Goal: Transaction & Acquisition: Obtain resource

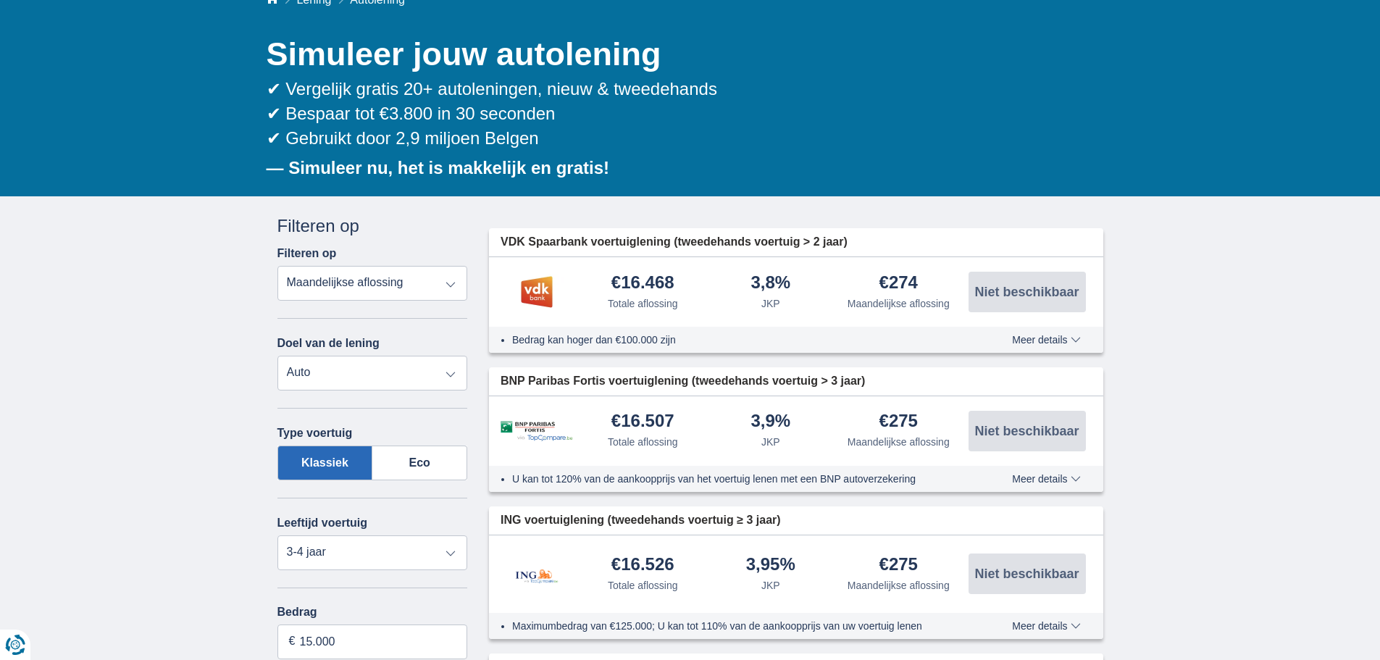
scroll to position [145, 0]
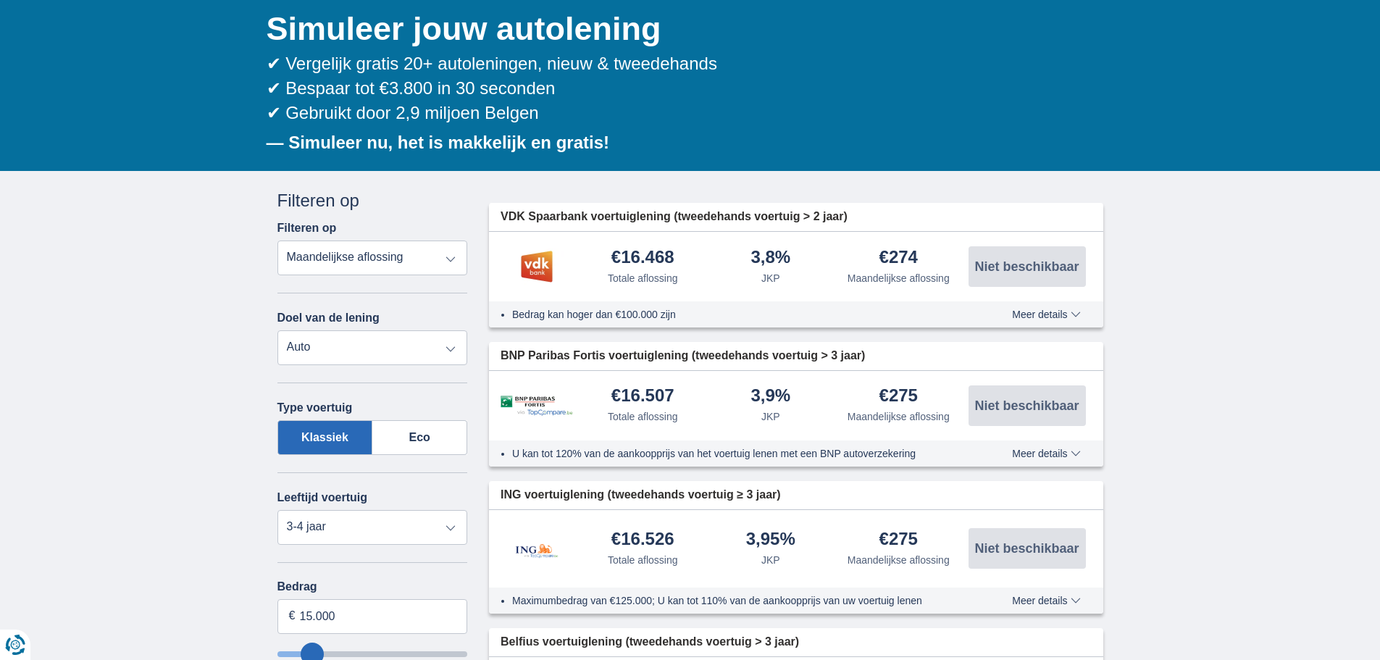
click at [453, 347] on select "Persoonlijke lening Auto Moto / fiets Mobilhome / caravan Renovatie Energie Sch…" at bounding box center [373, 347] width 191 height 35
click at [278, 330] on select "Persoonlijke lening Auto Moto / fiets Mobilhome / caravan Renovatie Energie Sch…" at bounding box center [373, 347] width 191 height 35
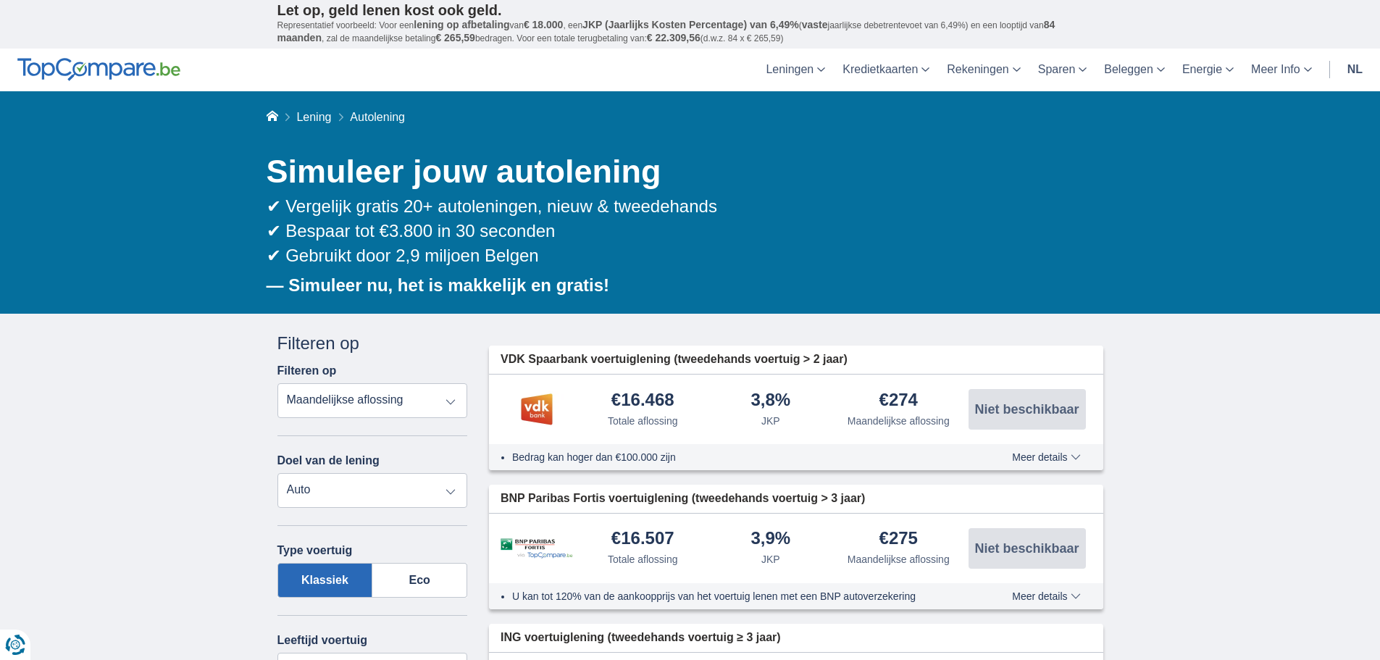
scroll to position [0, 0]
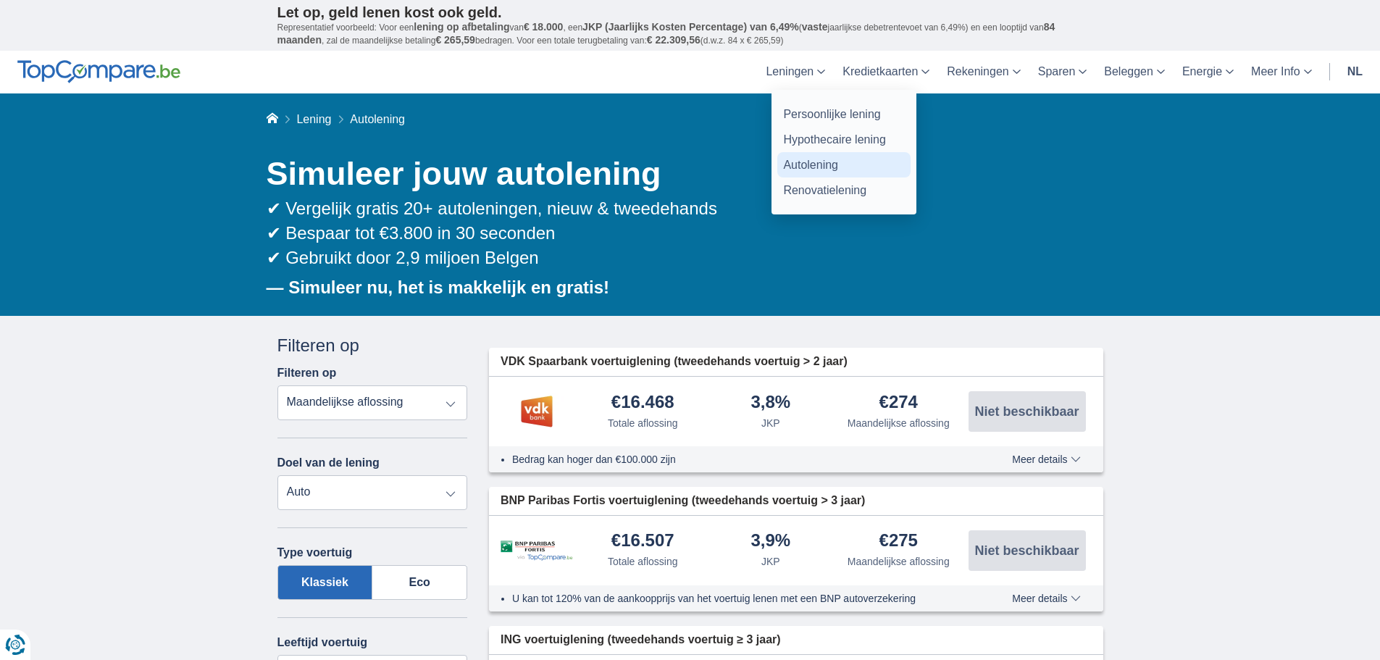
click at [807, 162] on link "Autolening" at bounding box center [844, 164] width 133 height 25
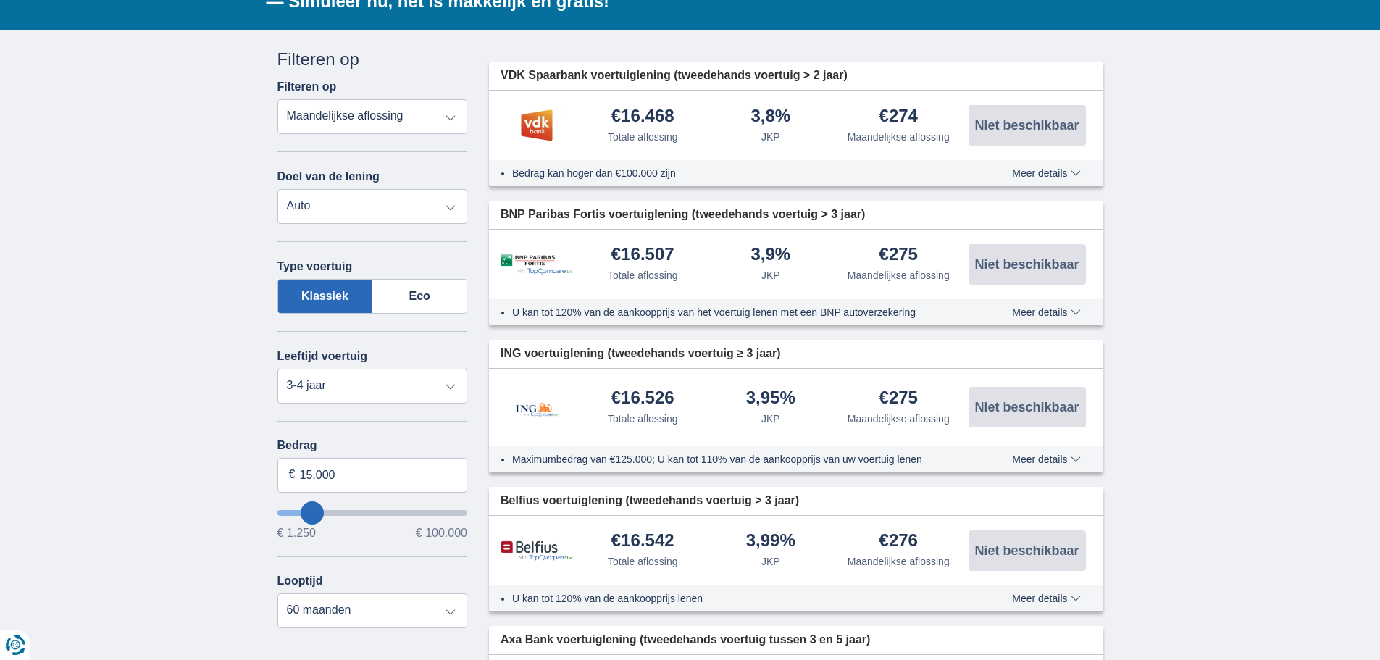
scroll to position [290, 0]
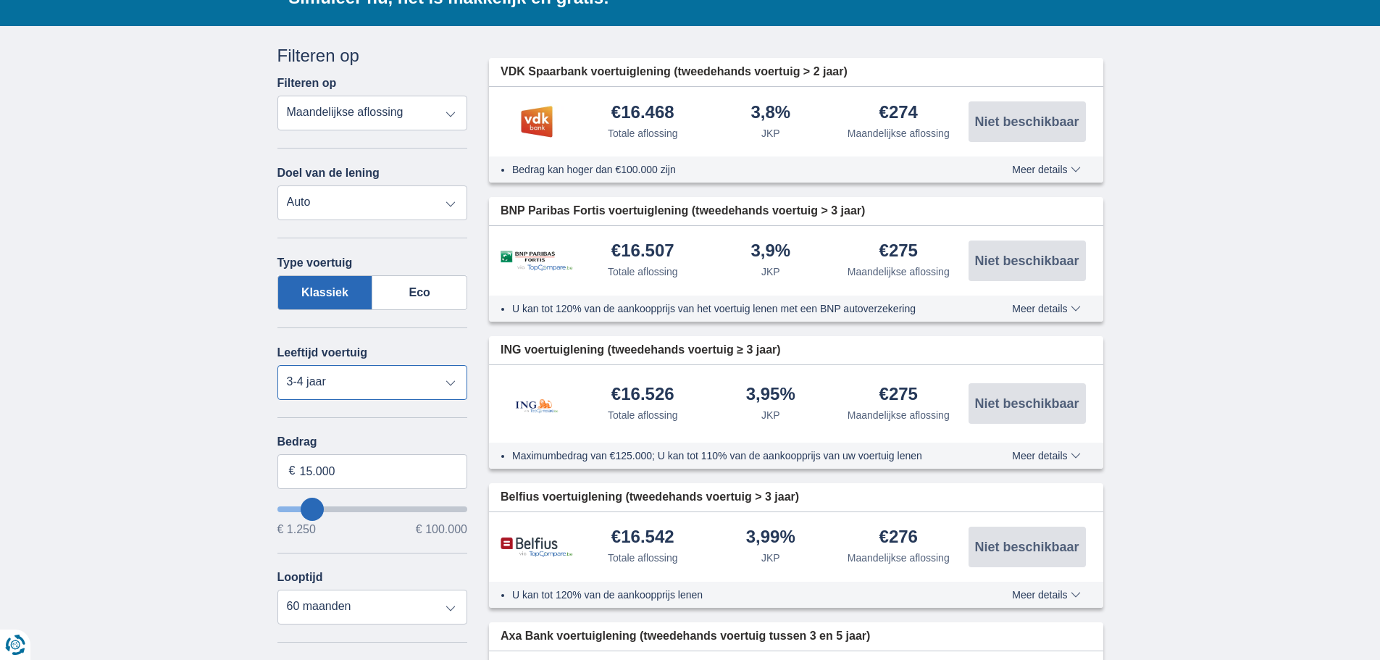
click at [451, 381] on select "Nieuw 0-1 jaar 1-2 jaar 2-3 jaar 3-4 jaar 4-5 jaar 5+ jaar" at bounding box center [373, 382] width 191 height 35
select select "1-2"
click at [278, 365] on select "Nieuw 0-1 jaar 1-2 jaar 2-3 jaar 3-4 jaar 4-5 jaar 5+ jaar" at bounding box center [373, 382] width 191 height 35
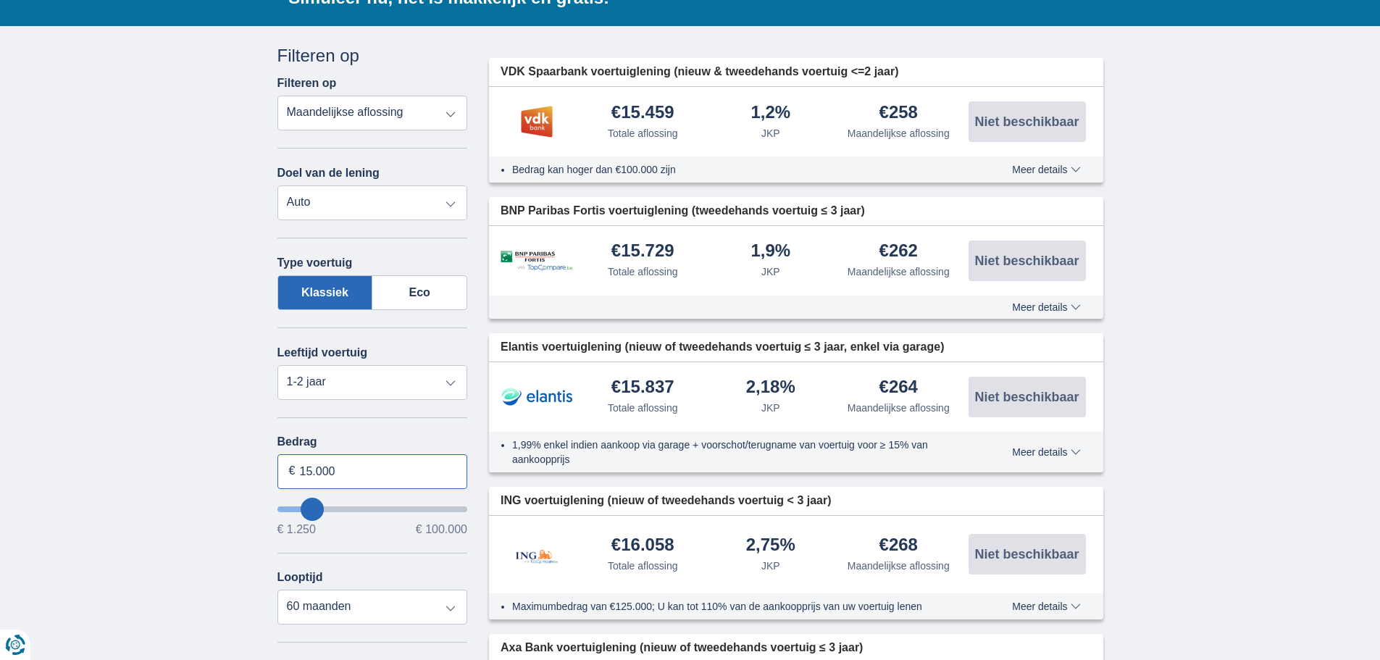
click at [312, 470] on input "15.000" at bounding box center [373, 471] width 191 height 35
type input "13.000"
type input "13250"
click at [449, 604] on select "12 maanden 18 maanden 24 maanden 30 maanden 36 maanden 42 maanden 48 maanden 60…" at bounding box center [373, 607] width 191 height 35
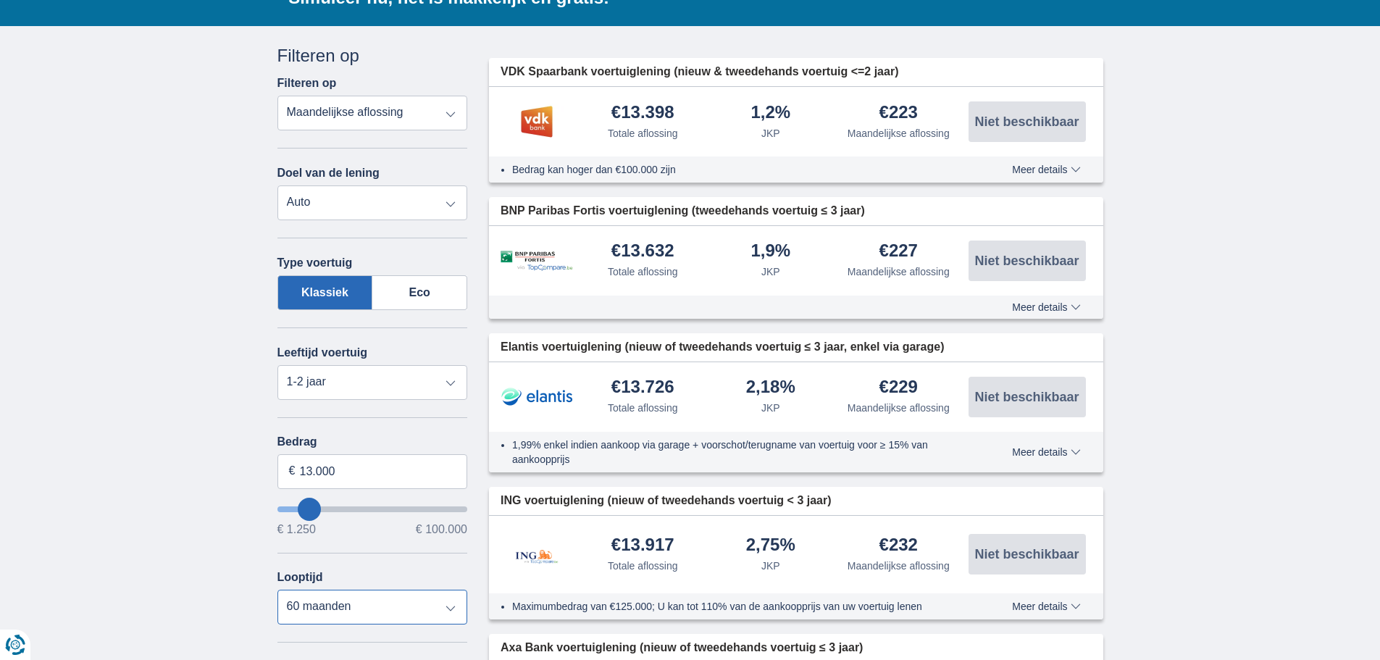
select select "48"
click at [278, 590] on select "12 maanden 18 maanden 24 maanden 30 maanden 36 maanden 42 maanden 48 maanden 60…" at bounding box center [373, 607] width 191 height 35
click at [312, 474] on input "13.000" at bounding box center [373, 471] width 191 height 35
type input "12.000"
type input "12250"
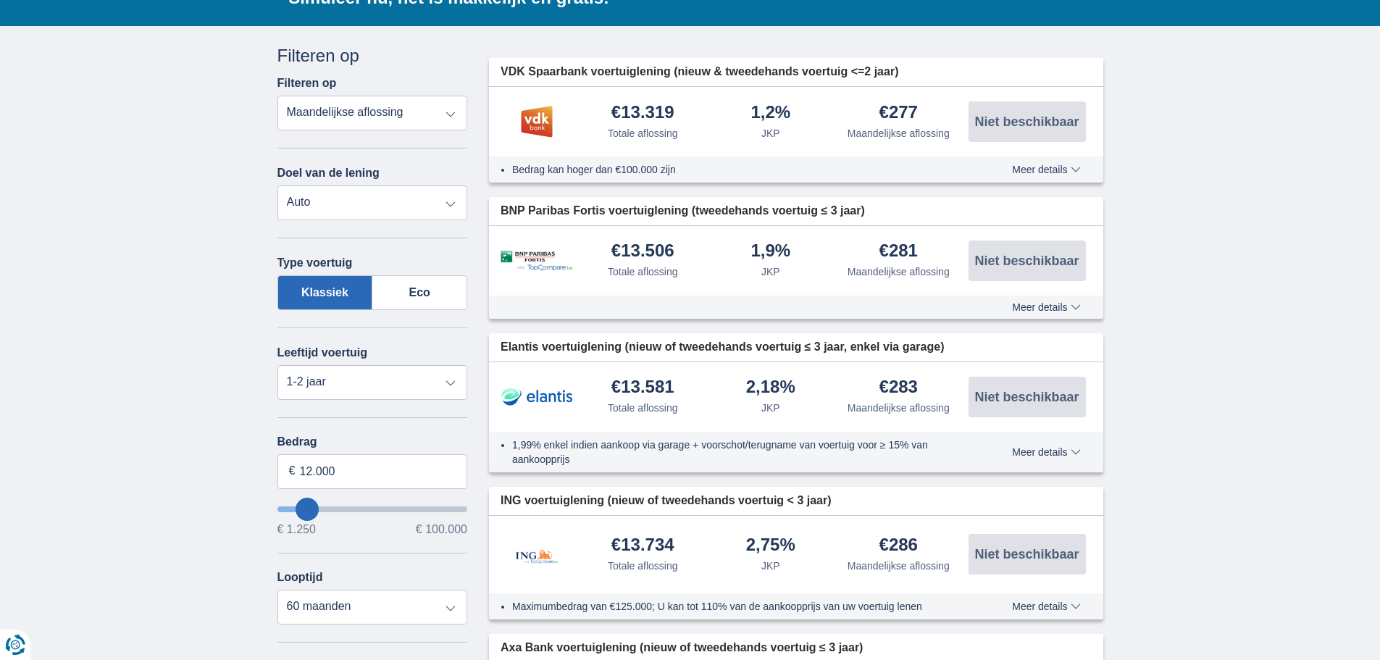
click at [446, 607] on select "12 maanden 18 maanden 24 maanden 30 maanden 36 maanden 42 maanden 48 maanden 60…" at bounding box center [373, 607] width 191 height 35
select select "48"
click at [278, 590] on select "12 maanden 18 maanden 24 maanden 30 maanden 36 maanden 42 maanden 48 maanden 60…" at bounding box center [373, 607] width 191 height 35
drag, startPoint x: 607, startPoint y: 213, endPoint x: 504, endPoint y: 212, distance: 103.6
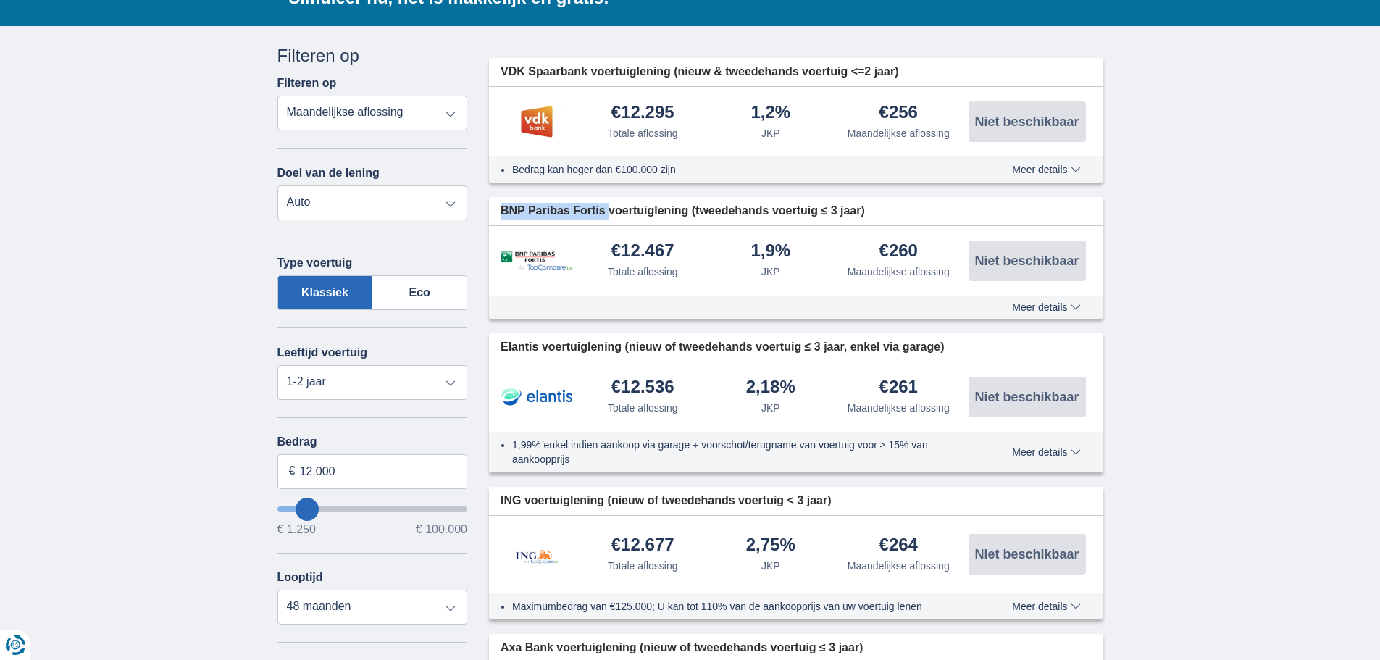
click at [504, 212] on span "BNP Paribas Fortis voertuiglening (tweedehands voertuig ≤ 3 jaar)" at bounding box center [683, 211] width 365 height 17
copy span "BNP Paribas Fortis"
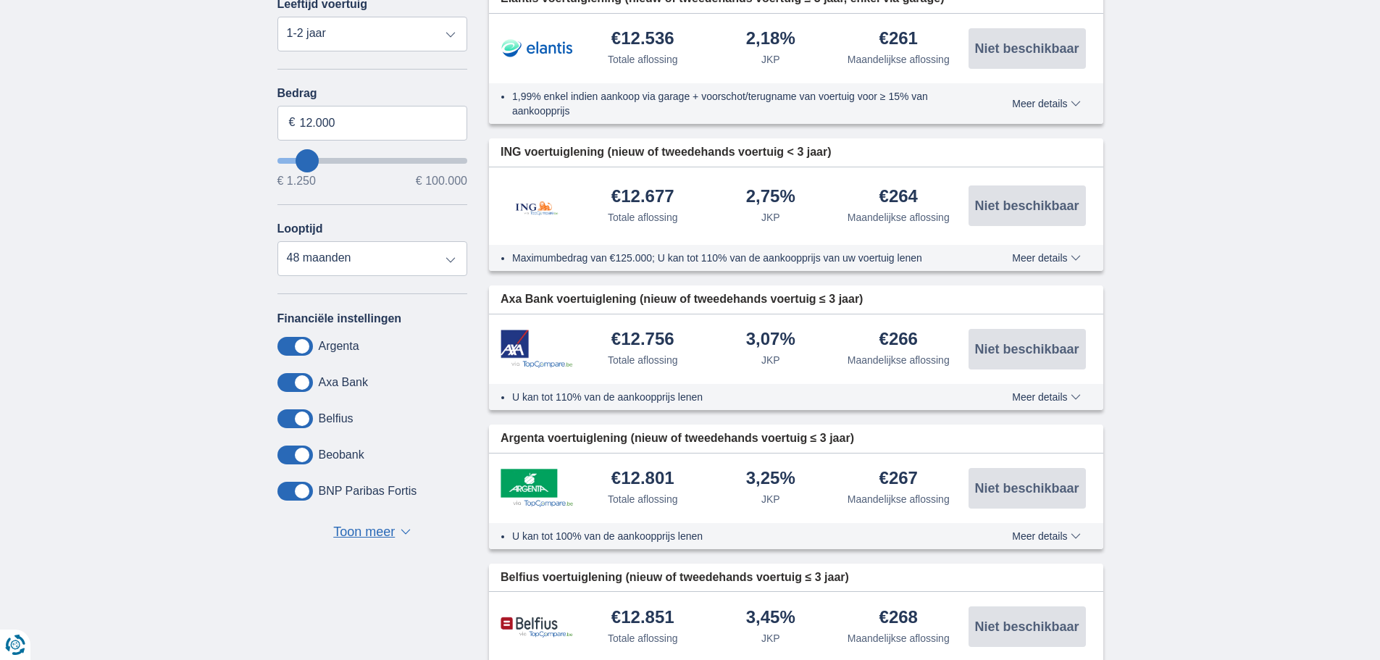
scroll to position [652, 0]
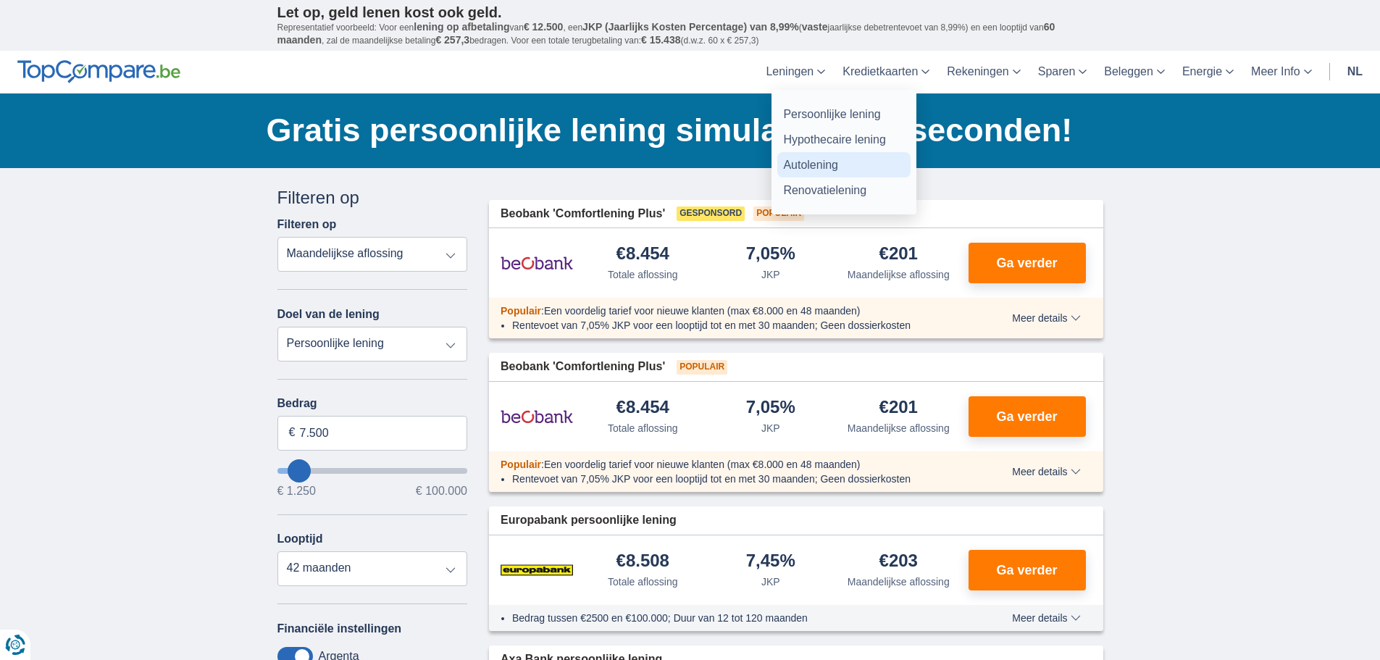
click at [815, 167] on link "Autolening" at bounding box center [844, 164] width 133 height 25
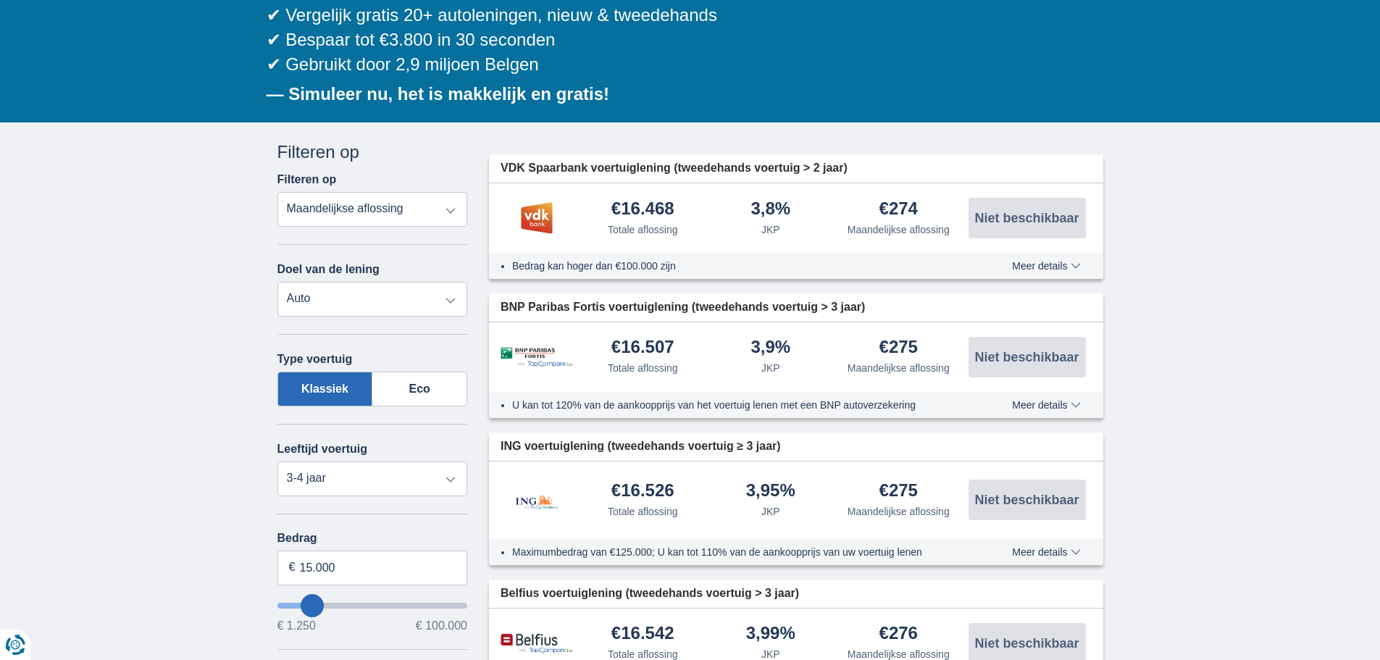
scroll to position [217, 0]
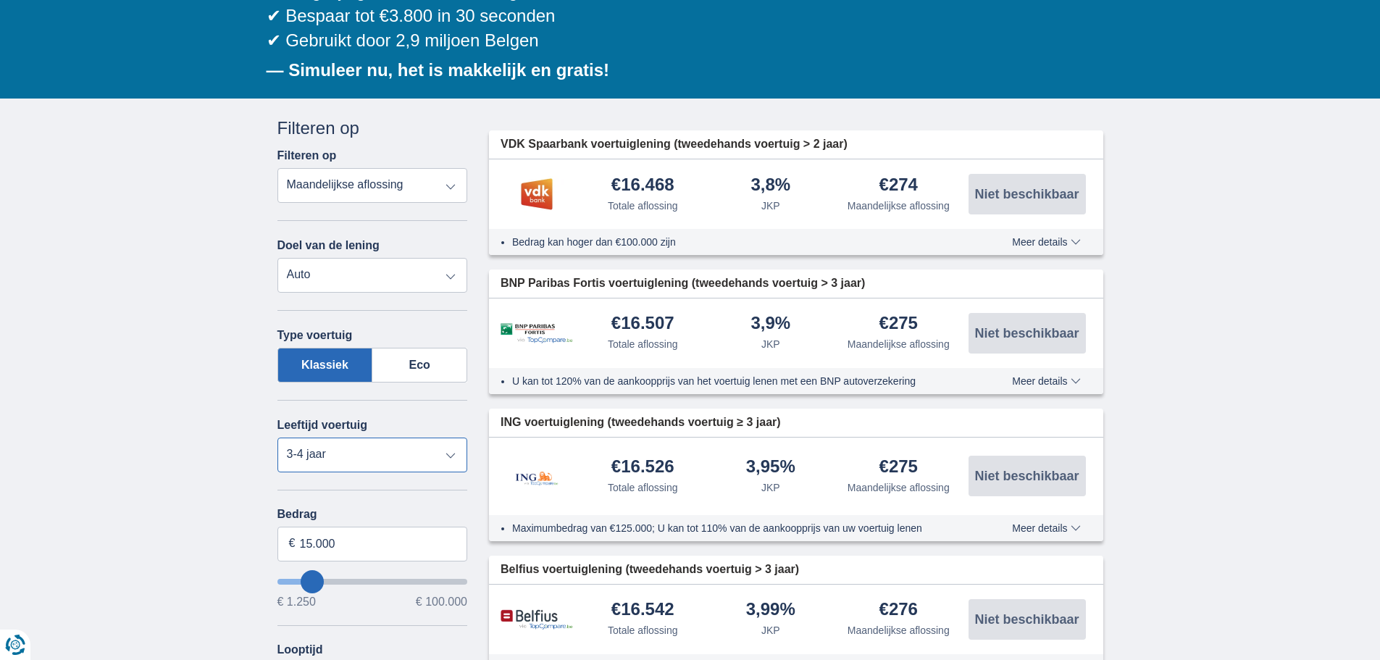
click at [449, 455] on select "Nieuw 0-1 jaar 1-2 jaar 2-3 jaar 3-4 jaar 4-5 jaar 5+ jaar" at bounding box center [373, 455] width 191 height 35
select select "2-3"
click at [278, 438] on select "Nieuw 0-1 jaar 1-2 jaar 2-3 jaar 3-4 jaar 4-5 jaar 5+ jaar" at bounding box center [373, 455] width 191 height 35
